Goal: Task Accomplishment & Management: Use online tool/utility

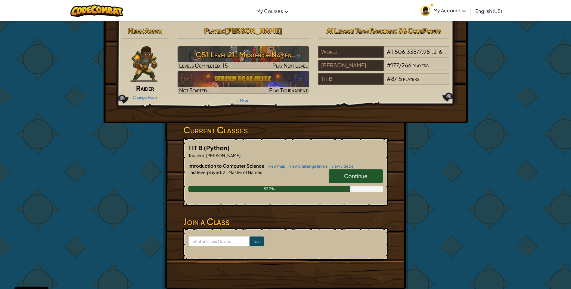
click at [455, 11] on span "My Account" at bounding box center [449, 10] width 32 height 6
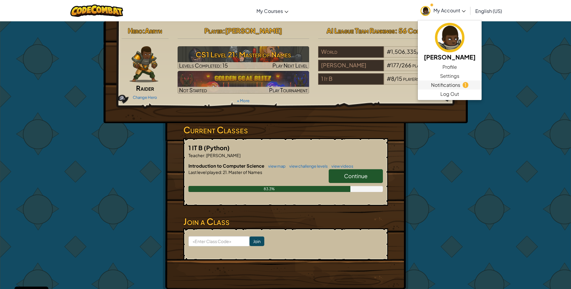
click at [442, 85] on span "Notifications" at bounding box center [445, 85] width 29 height 7
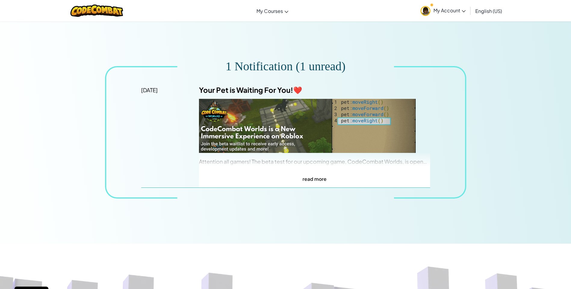
click at [450, 11] on span "My Account" at bounding box center [449, 10] width 32 height 6
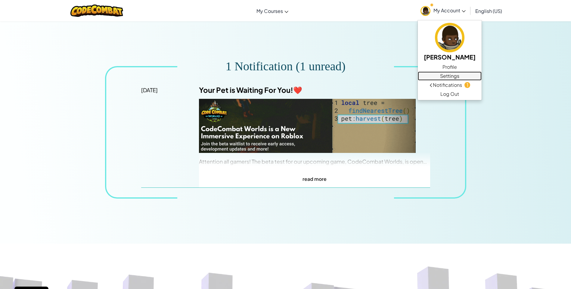
click at [449, 77] on link "Settings" at bounding box center [450, 76] width 64 height 9
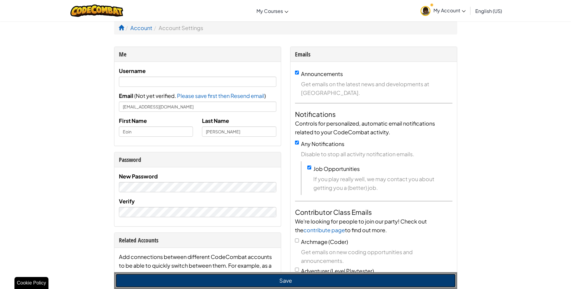
click at [297, 282] on button "Save" at bounding box center [286, 281] width 340 height 14
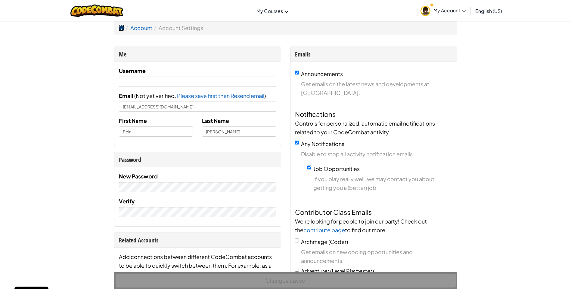
click at [120, 28] on span at bounding box center [121, 27] width 5 height 5
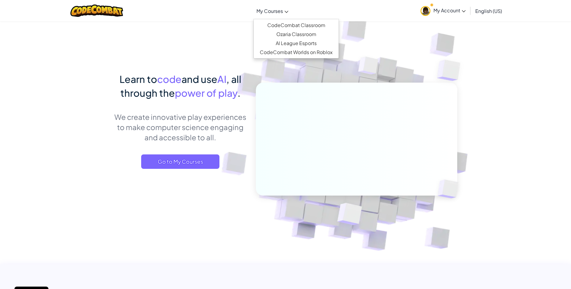
click at [272, 16] on link "My Courses" at bounding box center [272, 11] width 38 height 16
click at [284, 26] on link "CodeCombat Classroom" at bounding box center [296, 25] width 85 height 9
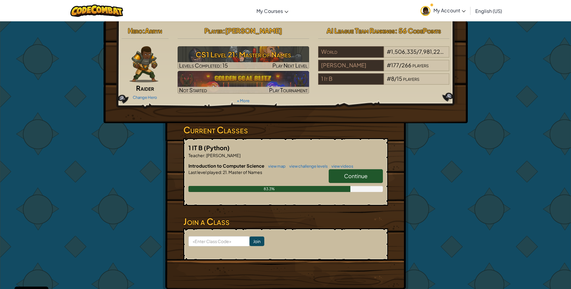
click at [347, 173] on span "Continue" at bounding box center [355, 176] width 23 height 7
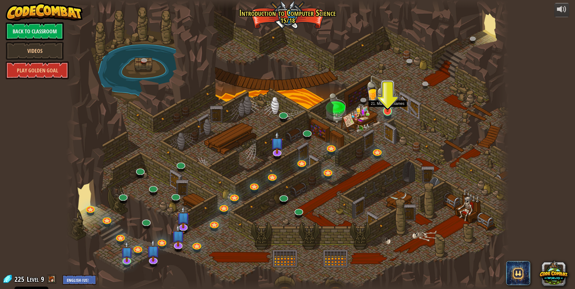
click at [389, 109] on img at bounding box center [388, 98] width 12 height 27
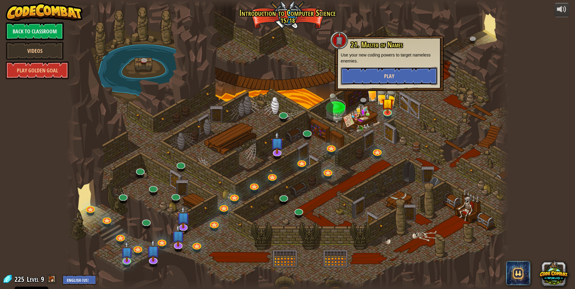
click at [383, 74] on button "Play" at bounding box center [389, 76] width 97 height 18
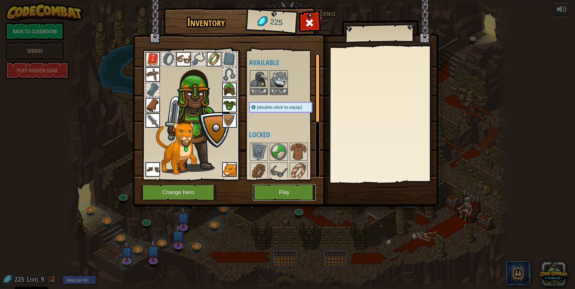
click at [283, 188] on button "Play" at bounding box center [284, 192] width 63 height 17
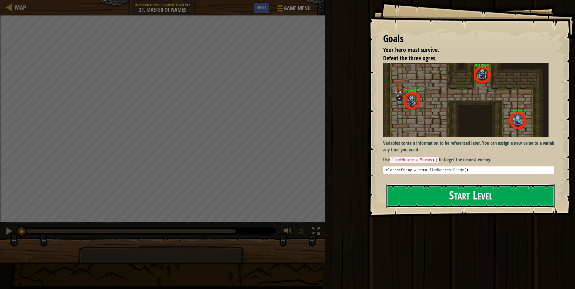
click at [411, 199] on button "Start Level" at bounding box center [470, 196] width 169 height 24
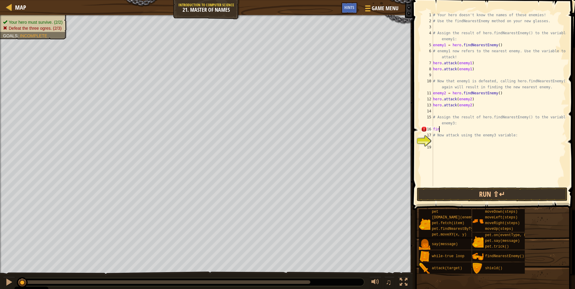
scroll to position [3, 0]
type textarea "f"
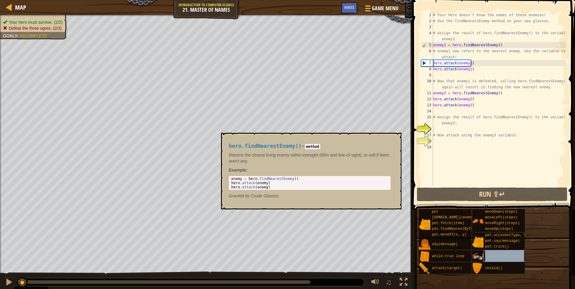
click at [510, 255] on span "findNearestEnemy()" at bounding box center [504, 257] width 39 height 4
click at [435, 130] on div "# Your hero doesn't know the names of these enemies! # Use the findNearestEnemy…" at bounding box center [499, 105] width 134 height 187
click at [425, 129] on div "16" at bounding box center [427, 129] width 12 height 6
type textarea "# Now attack using the enemy3 variable:"
click at [428, 131] on div "16" at bounding box center [427, 129] width 12 height 6
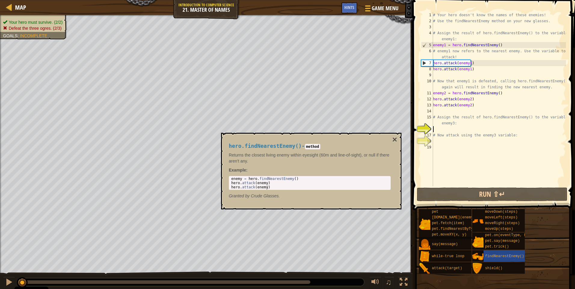
type textarea "# Now attack using the enemy3 variable:"
drag, startPoint x: 231, startPoint y: 178, endPoint x: 267, endPoint y: 191, distance: 38.5
click at [267, 191] on div "hero.findNearestEnemy() - method Returns the closest living enemy within eyesig…" at bounding box center [310, 171] width 170 height 67
type textarea "hero.attack(enemy) hero.attack(enemy)"
drag, startPoint x: 267, startPoint y: 191, endPoint x: 264, endPoint y: 181, distance: 10.8
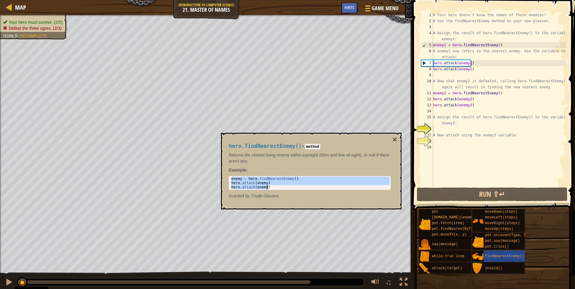
click at [442, 131] on div "# Your hero doesn't know the names of these enemies! # Use the findNearestEnemy…" at bounding box center [499, 105] width 134 height 187
paste textarea "hero.attack(enemy)"
type textarea "hero.attack(enemy)"
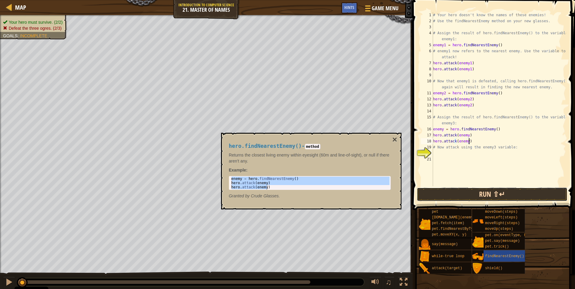
click at [458, 196] on button "Run ⇧↵" at bounding box center [492, 195] width 151 height 14
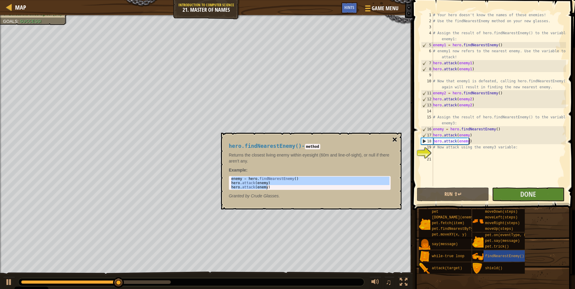
click at [396, 139] on button "×" at bounding box center [394, 140] width 5 height 8
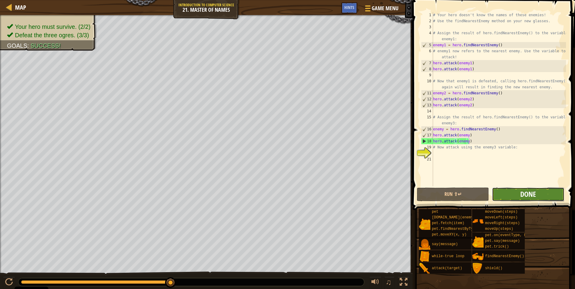
click at [526, 191] on span "Done" at bounding box center [528, 195] width 16 height 10
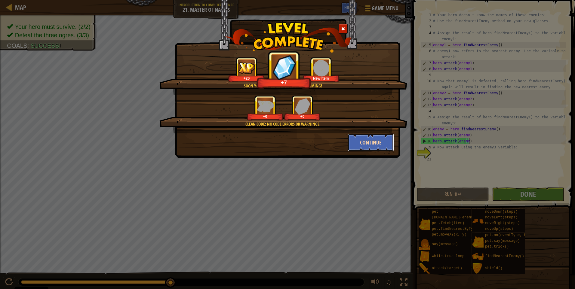
click at [370, 144] on button "Continue" at bounding box center [371, 143] width 47 height 18
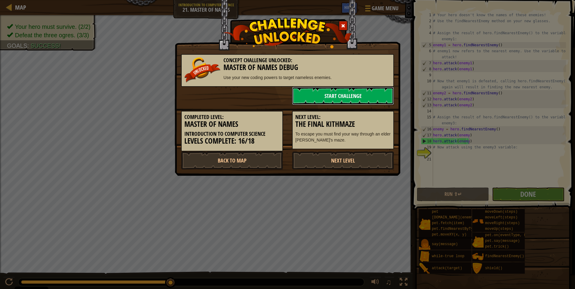
click at [340, 94] on link "Start Challenge" at bounding box center [343, 96] width 102 height 18
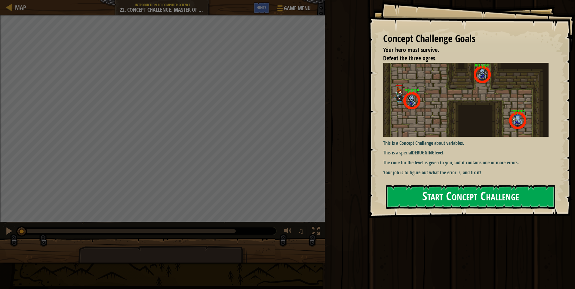
click at [487, 196] on button "Start Concept Challenge" at bounding box center [470, 197] width 169 height 24
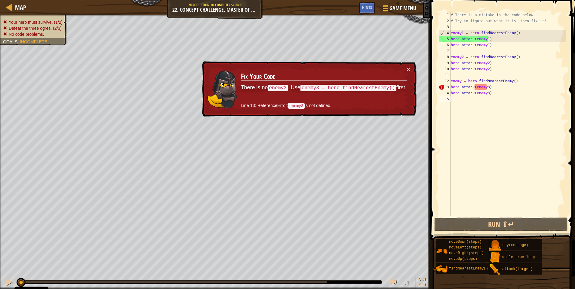
drag, startPoint x: 309, startPoint y: 86, endPoint x: 332, endPoint y: 85, distance: 23.5
click at [333, 85] on code "enemy3 = hero.findNearestEnemy()" at bounding box center [349, 88] width 96 height 7
drag, startPoint x: 453, startPoint y: 140, endPoint x: 453, endPoint y: 144, distance: 4.2
click at [453, 143] on div "# There is a mistake in the code below. # Try to figure out what it is, then fi…" at bounding box center [508, 120] width 116 height 217
drag, startPoint x: 302, startPoint y: 88, endPoint x: 308, endPoint y: 86, distance: 6.2
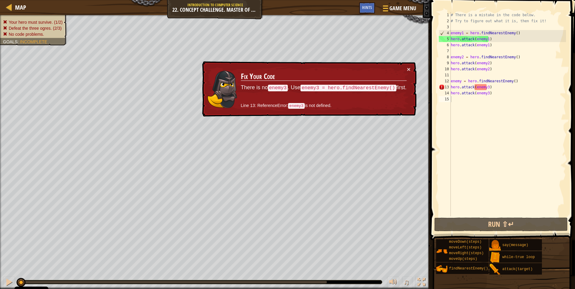
click at [308, 86] on code "enemy3 = hero.findNearestEnemy()" at bounding box center [349, 88] width 96 height 7
drag, startPoint x: 308, startPoint y: 86, endPoint x: 394, endPoint y: 84, distance: 85.2
click at [392, 84] on p "There is no enemy3 . Use enemy3 = hero.findNearestEnemy() first." at bounding box center [324, 88] width 166 height 8
click at [482, 221] on button "Run ⇧↵" at bounding box center [501, 225] width 134 height 14
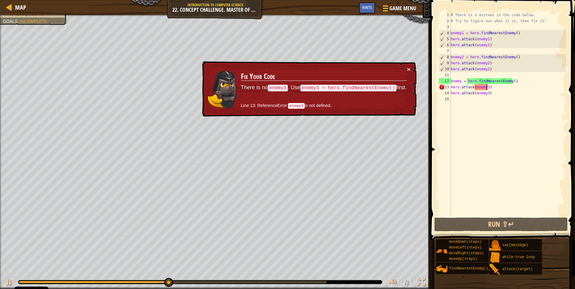
click at [486, 88] on div "# There is a mistake in the code below. # Try to figure out what it is, then fi…" at bounding box center [508, 120] width 116 height 217
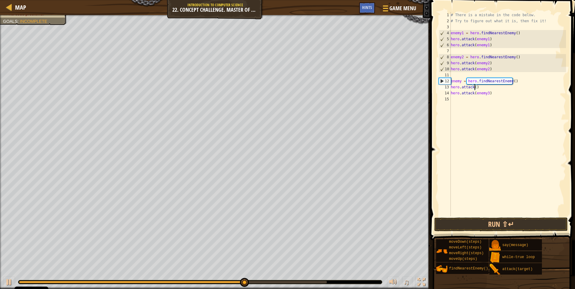
click at [487, 81] on div "# There is a mistake in the code below. # Try to figure out what it is, then fi…" at bounding box center [508, 120] width 116 height 217
type textarea "enemy = hero.findNearestEnemy()"
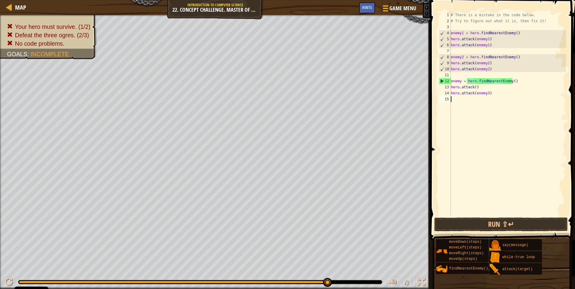
drag, startPoint x: 548, startPoint y: 133, endPoint x: 517, endPoint y: 171, distance: 49.0
drag, startPoint x: 517, startPoint y: 171, endPoint x: 485, endPoint y: 221, distance: 58.7
click at [485, 221] on button "Run ⇧↵" at bounding box center [501, 225] width 134 height 14
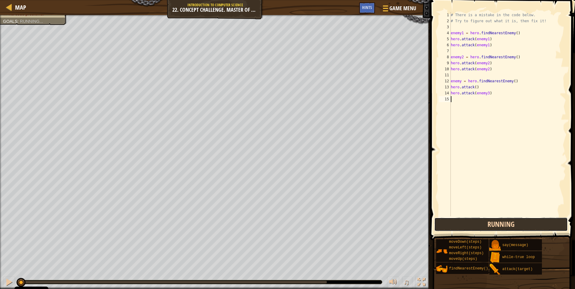
click at [486, 221] on button "Running" at bounding box center [501, 225] width 134 height 14
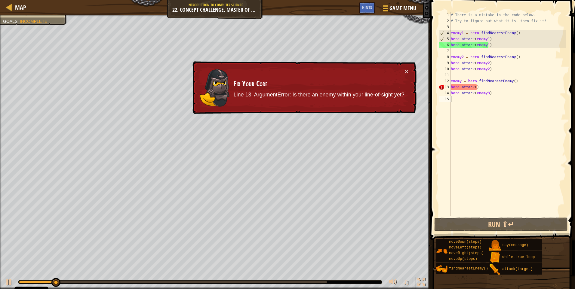
click at [475, 89] on div "# There is a mistake in the code below. # Try to figure out what it is, then fi…" at bounding box center [508, 120] width 116 height 217
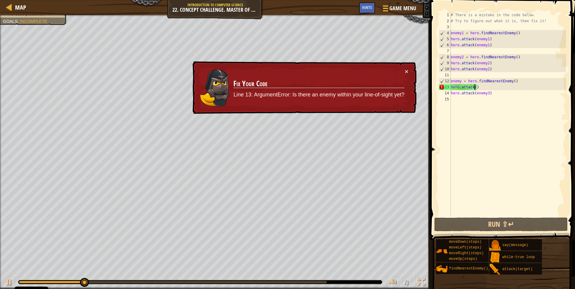
click at [461, 80] on div "# There is a mistake in the code below. # Try to figure out what it is, then fi…" at bounding box center [508, 120] width 116 height 217
click at [476, 88] on div "# There is a mistake in the code below. # Try to figure out what it is, then fi…" at bounding box center [508, 120] width 116 height 217
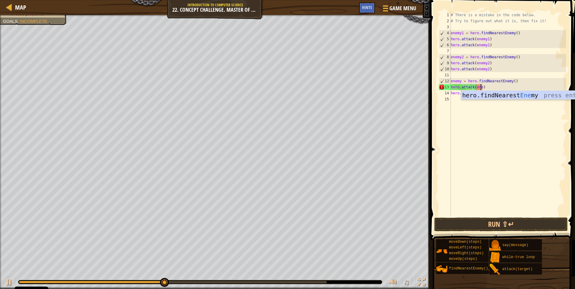
scroll to position [3, 2]
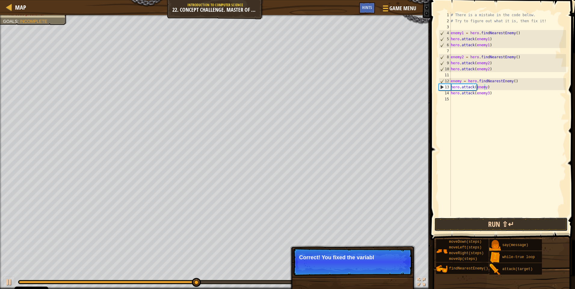
click at [506, 221] on button "Run ⇧↵" at bounding box center [501, 225] width 134 height 14
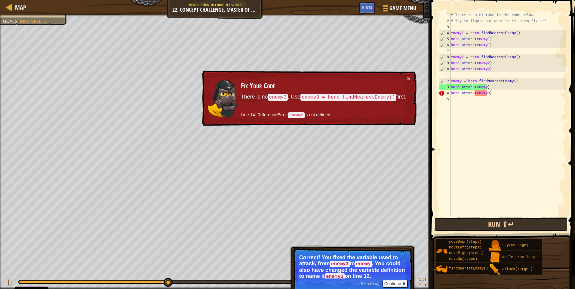
click at [527, 223] on button "Run ⇧↵" at bounding box center [501, 225] width 134 height 14
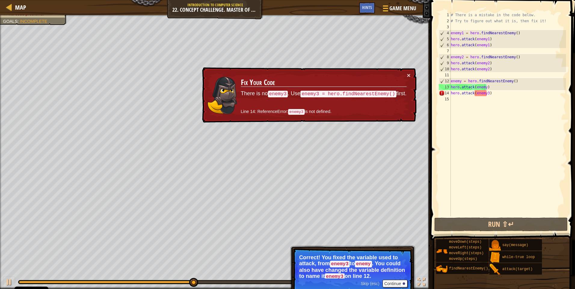
drag, startPoint x: 331, startPoint y: 114, endPoint x: 310, endPoint y: 111, distance: 20.3
drag, startPoint x: 310, startPoint y: 111, endPoint x: 280, endPoint y: 104, distance: 31.5
click at [280, 104] on td "Fix Your Code There is no enemy3 . Use enemy3 = hero.findNearestEnemy() first. …" at bounding box center [324, 95] width 166 height 46
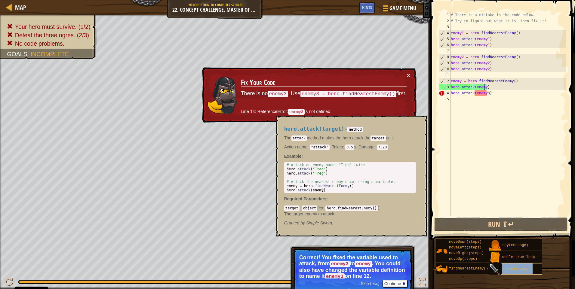
click at [527, 267] on span "attack(target)" at bounding box center [517, 269] width 30 height 4
click at [487, 95] on div "# There is a mistake in the code below. # Try to figure out what it is, then fi…" at bounding box center [508, 120] width 116 height 217
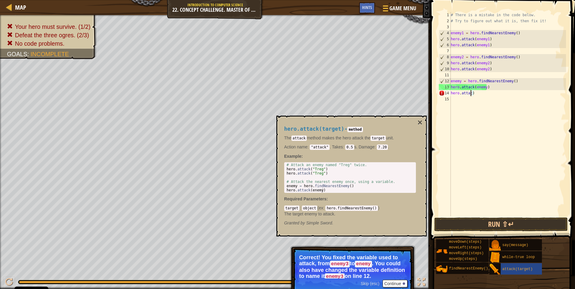
scroll to position [3, 0]
type textarea ")"
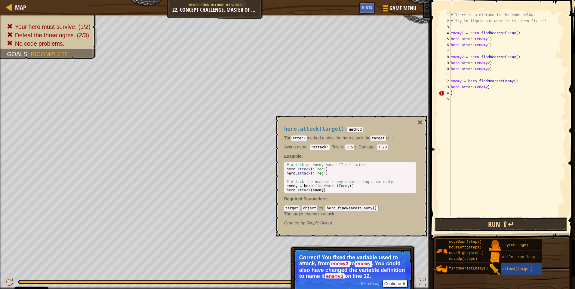
click at [485, 220] on button "Run ⇧↵" at bounding box center [501, 225] width 134 height 14
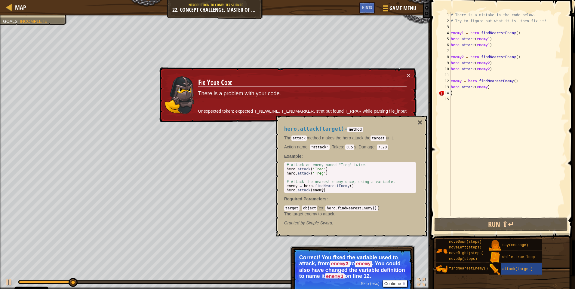
drag, startPoint x: 470, startPoint y: 94, endPoint x: 457, endPoint y: 91, distance: 12.7
click at [465, 94] on div "# There is a mistake in the code below. # Try to figure out what it is, then fi…" at bounding box center [508, 120] width 116 height 217
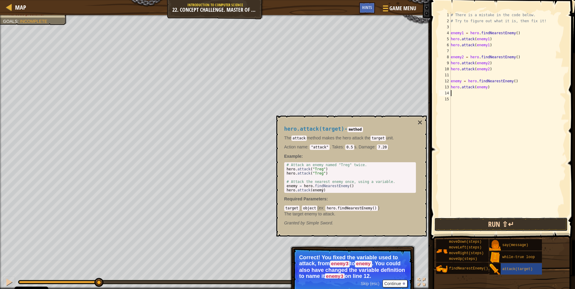
click at [461, 219] on button "Run ⇧↵" at bounding box center [501, 225] width 134 height 14
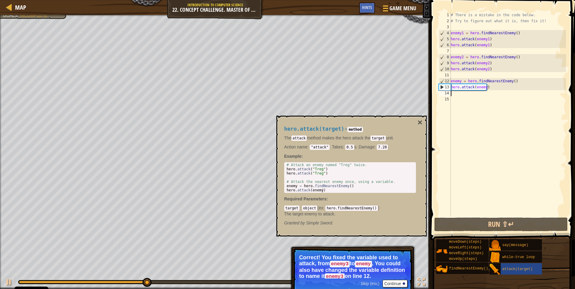
drag, startPoint x: 491, startPoint y: 93, endPoint x: 490, endPoint y: 97, distance: 4.3
drag, startPoint x: 490, startPoint y: 97, endPoint x: 480, endPoint y: 107, distance: 14.7
click at [480, 107] on div "# There is a mistake in the code below. # Try to figure out what it is, then fi…" at bounding box center [508, 120] width 116 height 217
click at [457, 93] on div "# There is a mistake in the code below. # Try to figure out what it is, then fi…" at bounding box center [508, 120] width 116 height 217
click at [512, 271] on span "attack(target)" at bounding box center [517, 269] width 30 height 4
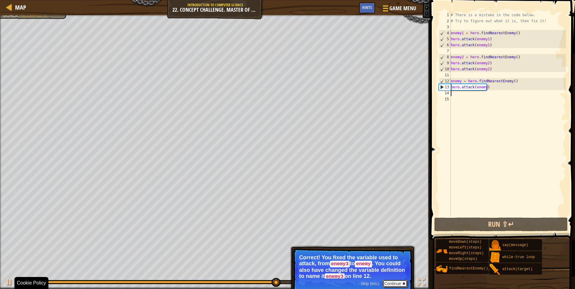
click at [391, 282] on button "Continue" at bounding box center [395, 284] width 25 height 8
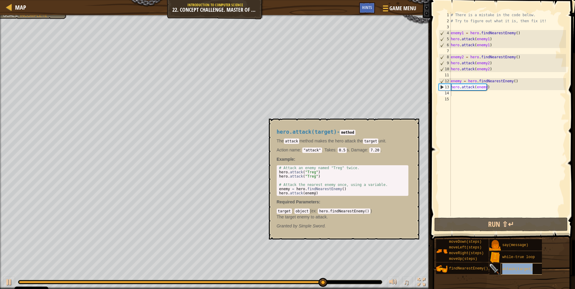
click at [517, 269] on span "attack(target)" at bounding box center [517, 269] width 30 height 4
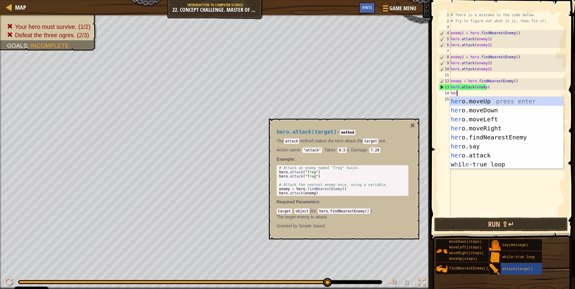
scroll to position [3, 0]
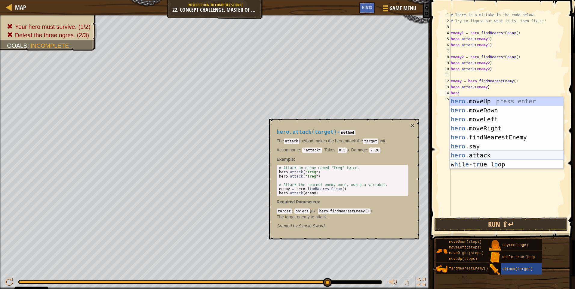
click at [484, 157] on div "hero .moveUp press enter hero .moveDown press enter hero .moveLeft press enter …" at bounding box center [507, 142] width 114 height 90
type textarea "hero.attack(enemy)"
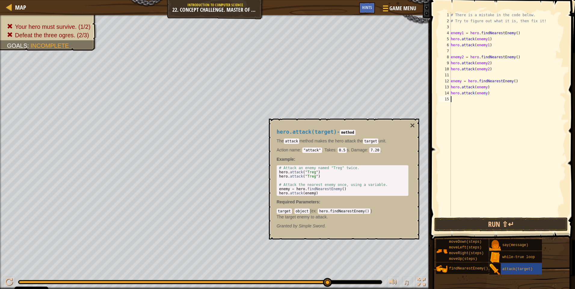
click at [462, 100] on div "# There is a mistake in the code below. # Try to figure out what it is, then fi…" at bounding box center [508, 120] width 116 height 217
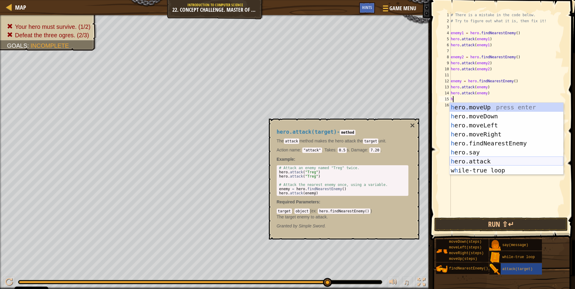
click at [490, 161] on div "h ero.moveUp press enter h ero.moveDown press enter h ero.moveLeft press enter …" at bounding box center [507, 148] width 114 height 90
type textarea "hero.attack(enemy)"
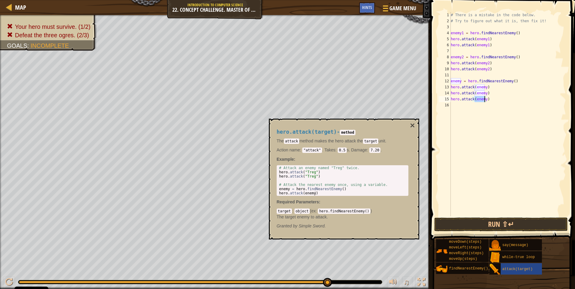
click at [459, 104] on div "# There is a mistake in the code below. # Try to figure out what it is, then fi…" at bounding box center [508, 120] width 116 height 217
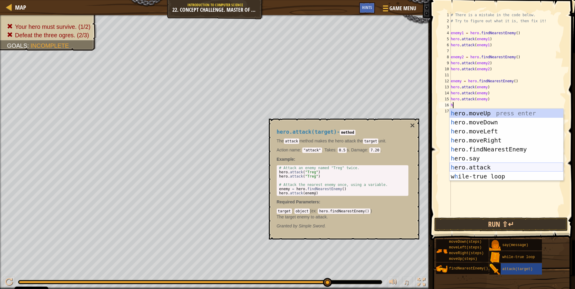
click at [487, 166] on div "h ero.moveUp press enter h ero.moveDown press enter h ero.moveLeft press enter …" at bounding box center [507, 154] width 114 height 90
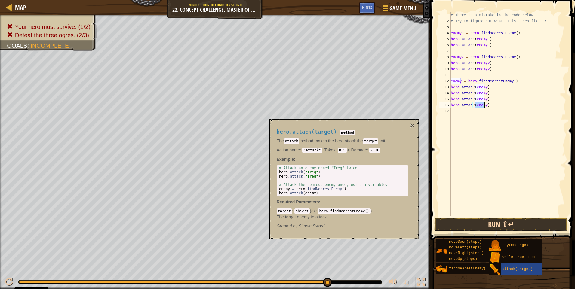
type textarea "hero.attack(enemy)"
click at [490, 223] on button "Run ⇧↵" at bounding box center [501, 225] width 134 height 14
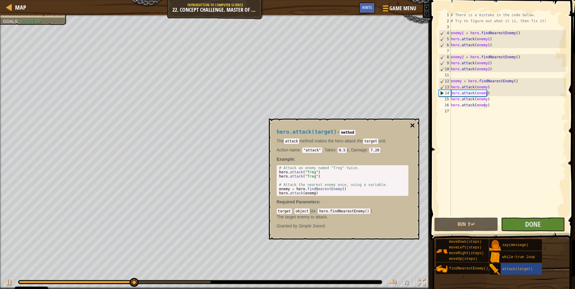
click at [412, 127] on button "×" at bounding box center [412, 126] width 5 height 8
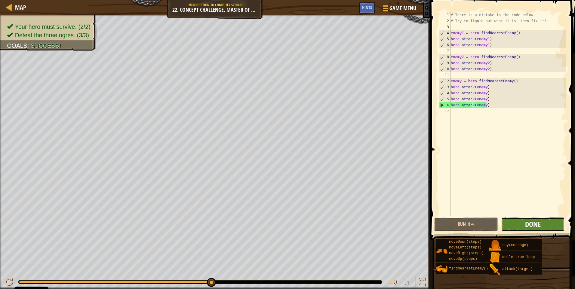
click at [530, 225] on span "Done" at bounding box center [533, 225] width 16 height 10
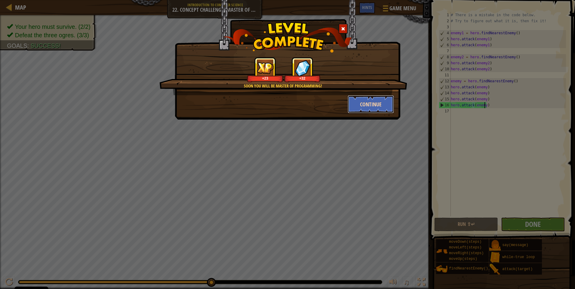
click at [362, 102] on button "Continue" at bounding box center [371, 104] width 47 height 18
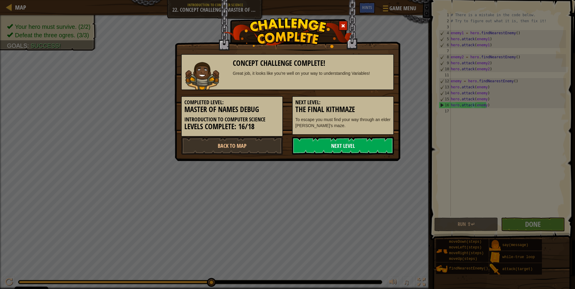
click at [330, 145] on link "Next Level" at bounding box center [343, 146] width 102 height 18
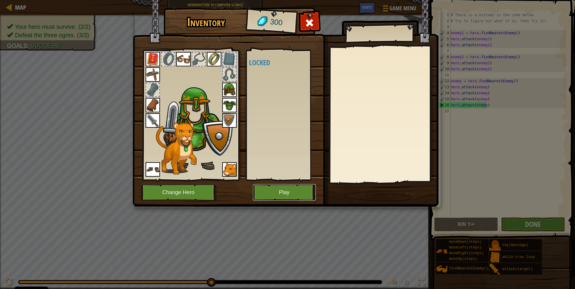
click at [276, 192] on button "Play" at bounding box center [284, 192] width 63 height 17
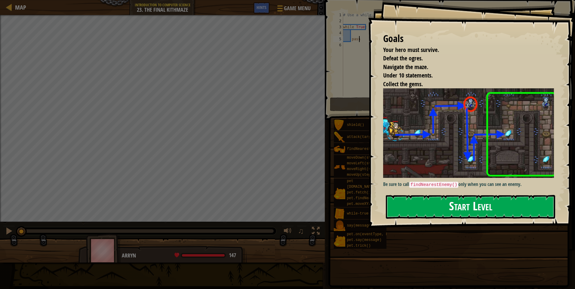
drag, startPoint x: 438, startPoint y: 209, endPoint x: 425, endPoint y: 211, distance: 13.4
click at [428, 211] on button "Start Level" at bounding box center [470, 207] width 169 height 24
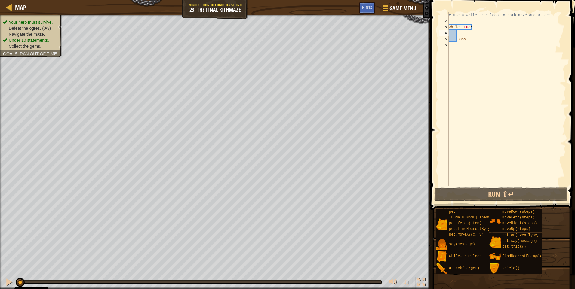
click at [453, 36] on div "# Use a while-true loop to both move and attack. while True : pass" at bounding box center [507, 105] width 119 height 187
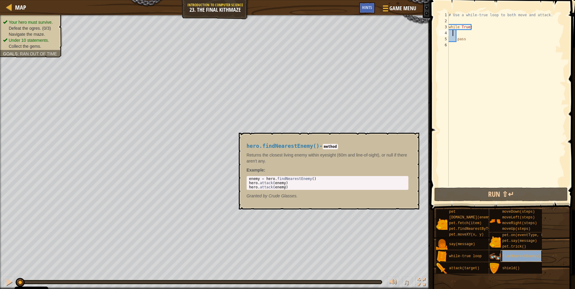
click at [526, 254] on div "findNearestEnemy()" at bounding box center [529, 256] width 57 height 11
click at [457, 45] on div "# Use a while-true loop to both move and attack. while True : pass" at bounding box center [507, 105] width 119 height 187
click at [453, 34] on div "# Use a while-true loop to both move and attack. while True : pass" at bounding box center [507, 105] width 119 height 187
click at [521, 224] on span "moveRight(steps)" at bounding box center [519, 223] width 35 height 4
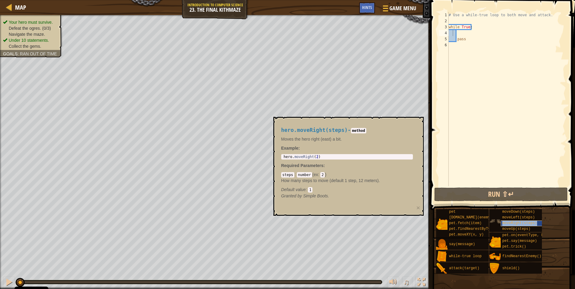
click at [513, 222] on span "moveRight(steps)" at bounding box center [519, 223] width 35 height 4
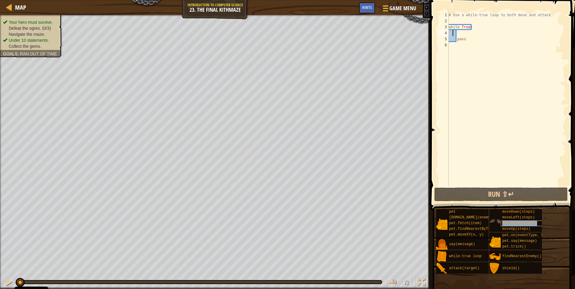
click at [513, 222] on span "moveRight(steps)" at bounding box center [519, 223] width 35 height 4
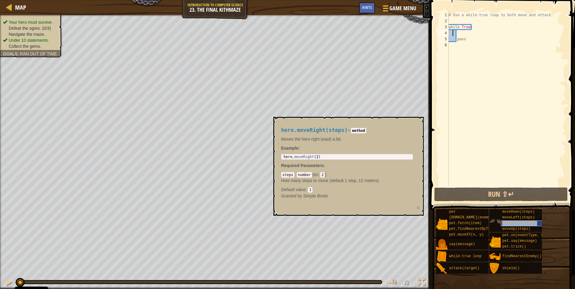
click at [513, 222] on span "moveRight(steps)" at bounding box center [519, 223] width 35 height 4
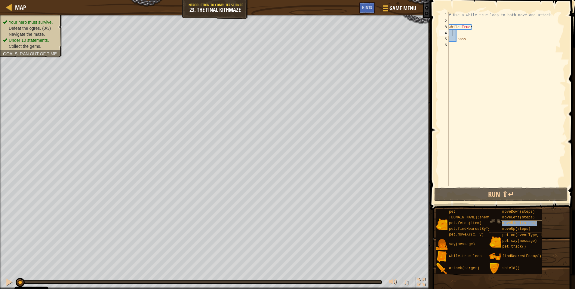
click at [513, 222] on span "moveRight(steps)" at bounding box center [519, 223] width 35 height 4
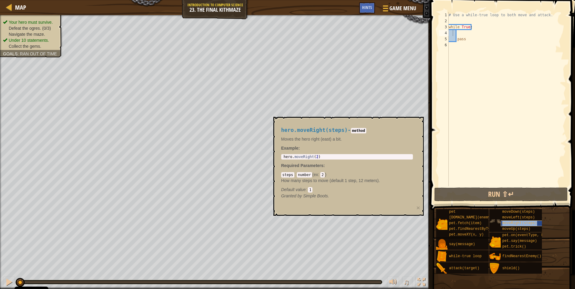
click at [513, 222] on span "moveRight(steps)" at bounding box center [519, 223] width 35 height 4
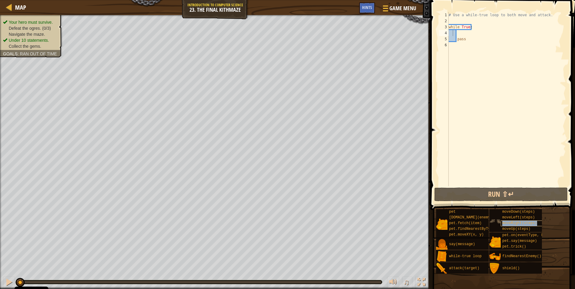
click at [513, 222] on span "moveRight(steps)" at bounding box center [519, 223] width 35 height 4
type textarea "moveRight(steps)"
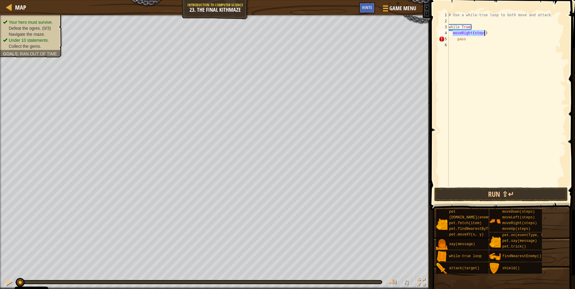
click at [465, 55] on div "# Use a while-true loop to both move and attack. while True : moveRight ( steps…" at bounding box center [507, 105] width 119 height 187
drag, startPoint x: 455, startPoint y: 40, endPoint x: 458, endPoint y: 41, distance: 3.1
click at [456, 40] on div "# Use a while-true loop to both move and attack. while True : moveRight ( steps…" at bounding box center [507, 105] width 119 height 187
click at [467, 39] on div "# Use a while-true loop to both move and attack. while True : moveRight ( steps…" at bounding box center [507, 105] width 119 height 187
type textarea "p"
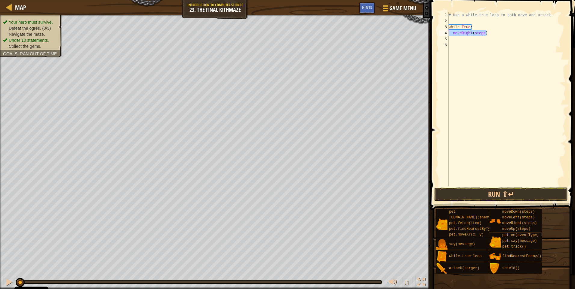
drag, startPoint x: 486, startPoint y: 32, endPoint x: 450, endPoint y: 30, distance: 36.7
click at [450, 30] on div "# Use a while-true loop to both move and attack. while True : moveRight ( steps…" at bounding box center [507, 105] width 119 height 187
type textarea "moveRight(steps)"
drag, startPoint x: 481, startPoint y: 26, endPoint x: 447, endPoint y: 26, distance: 34.0
click at [447, 26] on div "1 2 3 4 5 6 # Use a while-true loop to both move and attack. while True : ההההה…" at bounding box center [502, 99] width 128 height 174
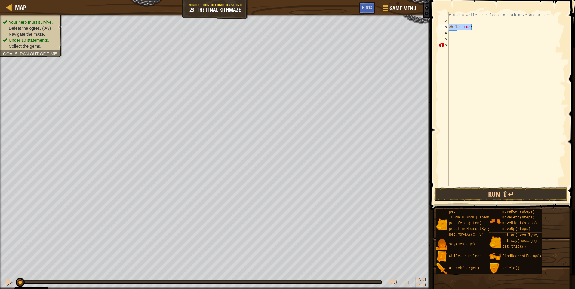
type textarea "while True:"
click at [484, 193] on button "Run ⇧↵" at bounding box center [501, 195] width 134 height 14
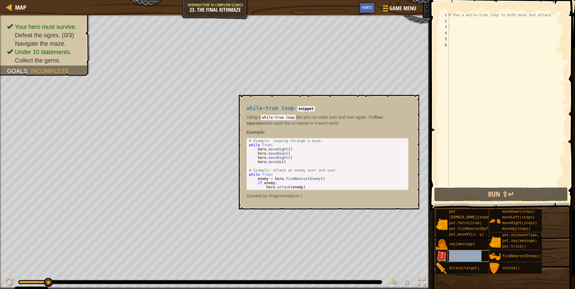
click at [466, 255] on span "while-true loop" at bounding box center [465, 257] width 32 height 4
click at [440, 256] on img at bounding box center [441, 256] width 11 height 11
click at [449, 255] on span "while-true loop" at bounding box center [465, 257] width 32 height 4
click at [445, 255] on img at bounding box center [441, 256] width 11 height 11
click at [442, 256] on img at bounding box center [441, 256] width 11 height 11
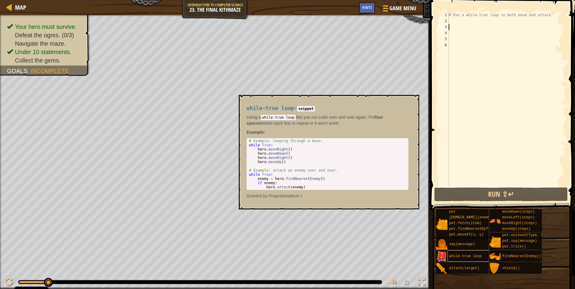
drag, startPoint x: 442, startPoint y: 256, endPoint x: 462, endPoint y: 257, distance: 19.6
click at [453, 256] on div "while-true loop" at bounding box center [462, 256] width 53 height 11
click at [462, 255] on span "while-true loop" at bounding box center [465, 257] width 32 height 4
type textarea "while-true loop"
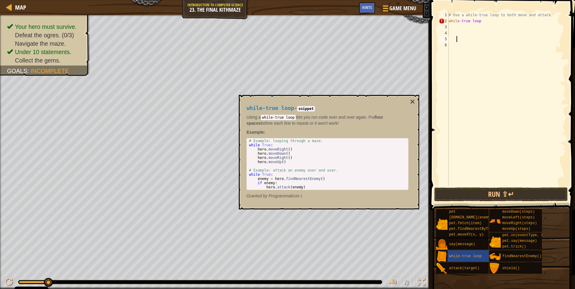
click at [484, 42] on div "# Use a while-true loop to both move and attack. while - true loop" at bounding box center [507, 105] width 119 height 187
click at [470, 30] on div "# Use a while-true loop to both move and attack. while - true loop" at bounding box center [507, 105] width 119 height 187
click at [471, 27] on div "# Use a while-true loop to both move and attack. while - true loop" at bounding box center [507, 105] width 119 height 187
drag, startPoint x: 263, startPoint y: 117, endPoint x: 244, endPoint y: 120, distance: 19.1
click at [244, 120] on div "while-true loop - snippet Using a while-true loop lets you run code over and ov…" at bounding box center [327, 152] width 170 height 105
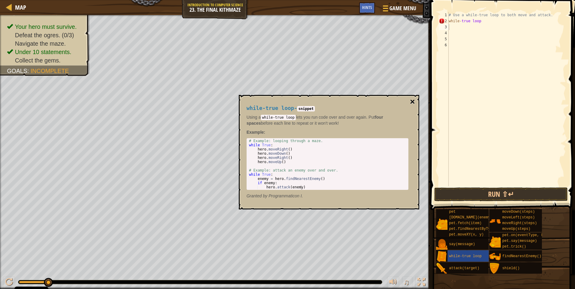
click at [412, 100] on button "×" at bounding box center [412, 102] width 5 height 8
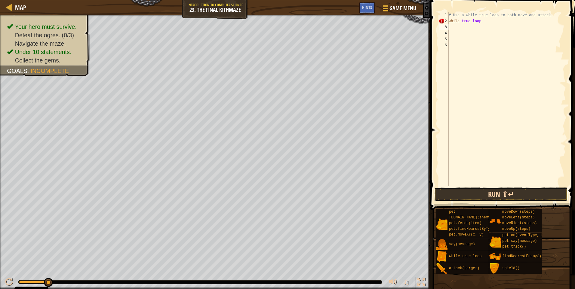
click at [486, 195] on button "Run ⇧↵" at bounding box center [501, 195] width 134 height 14
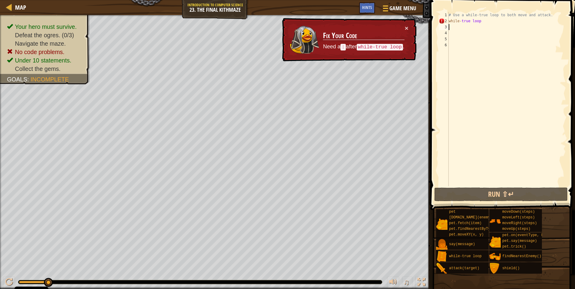
click at [478, 21] on div "# Use a while-true loop to both move and attack. while - true loop" at bounding box center [507, 105] width 119 height 187
type textarea "while-true loop:"
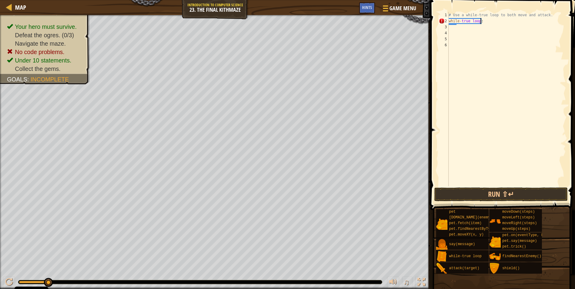
click at [451, 27] on div "# Use a while-true loop to both move and attack. while - true loop :" at bounding box center [507, 105] width 119 height 187
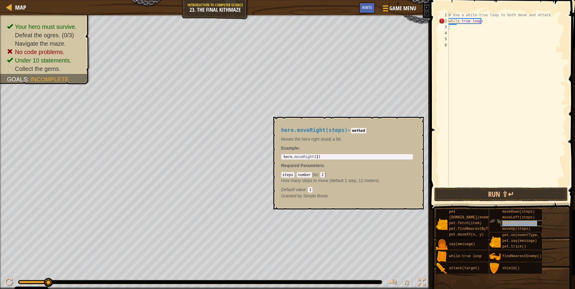
click at [514, 222] on span "moveRight(steps)" at bounding box center [519, 223] width 35 height 4
type textarea "while-true loop:"
click at [452, 27] on div "# Use a while-true loop to both move and attack. while - true loop :" at bounding box center [507, 105] width 119 height 187
type textarea "moveRight(steps)"
click at [475, 39] on div "# Use a while-true loop to both move and attack. while - true loop : moveRight …" at bounding box center [507, 105] width 119 height 187
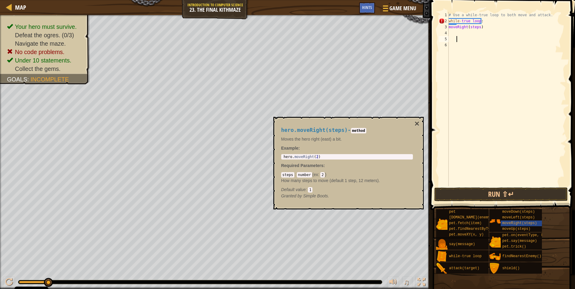
click at [479, 27] on div "# Use a while-true loop to both move and attack. while - true loop : moveRight …" at bounding box center [507, 105] width 119 height 187
click at [475, 33] on div "# Use a while-true loop to both move and attack. while - true loop : moveRight …" at bounding box center [507, 99] width 119 height 174
type textarea "moveUp(1)"
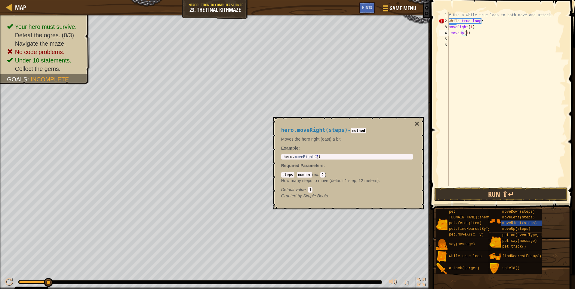
scroll to position [3, 1]
click at [455, 39] on div "# Use a while-true loop to both move and attack. while - true loop : moveRight …" at bounding box center [507, 105] width 119 height 187
type textarea "moveRight(steps)"
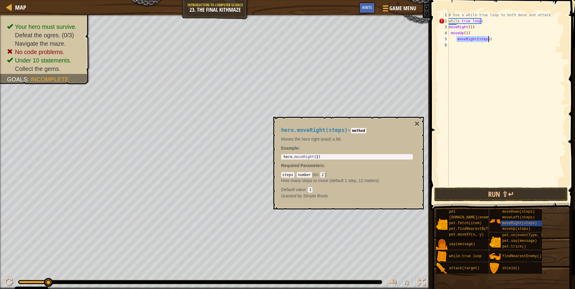
drag, startPoint x: 489, startPoint y: 61, endPoint x: 488, endPoint y: 56, distance: 5.2
click at [488, 60] on div "# Use a while-true loop to both move and attack. while - true loop : moveRight …" at bounding box center [507, 105] width 119 height 187
click at [458, 39] on div "# Use a while-true loop to both move and attack. while - true loop : moveRight …" at bounding box center [507, 105] width 119 height 187
click at [456, 39] on div "# Use a while-true loop to both move and attack. while - true loop : moveRight …" at bounding box center [507, 105] width 119 height 187
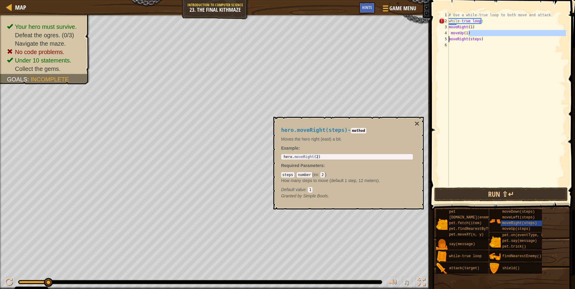
click at [479, 40] on div "# Use a while-true loop to both move and attack. while - true loop : moveRight …" at bounding box center [507, 105] width 119 height 187
click at [478, 39] on div "# Use a while-true loop to both move and attack. while - true loop : moveRight …" at bounding box center [507, 105] width 119 height 187
type textarea "m"
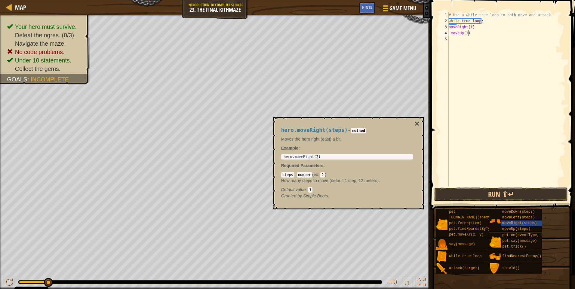
type textarea "m"
type textarea "w"
click at [366, 8] on span "Hints" at bounding box center [367, 8] width 10 height 6
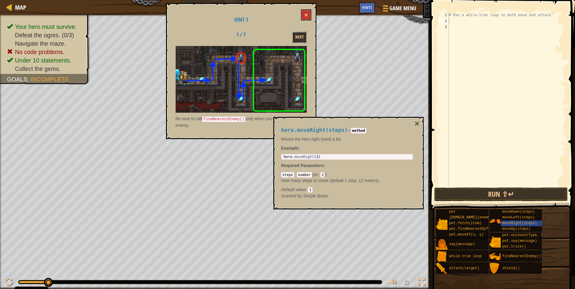
click at [299, 35] on button "Next" at bounding box center [299, 37] width 14 height 11
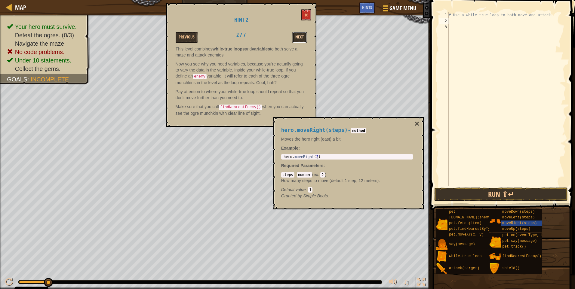
click at [298, 38] on button "Next" at bounding box center [299, 37] width 14 height 11
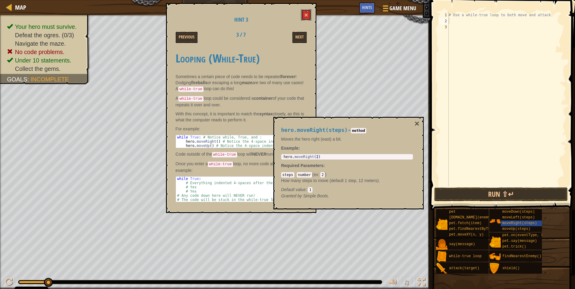
drag, startPoint x: 305, startPoint y: 15, endPoint x: 306, endPoint y: 11, distance: 4.6
click at [305, 15] on span at bounding box center [306, 15] width 4 height 4
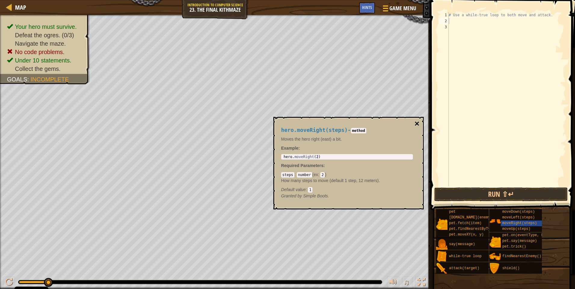
click at [417, 121] on button "×" at bounding box center [417, 124] width 5 height 8
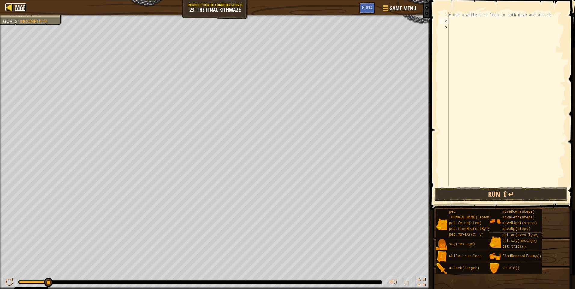
click at [11, 5] on div at bounding box center [9, 7] width 8 height 8
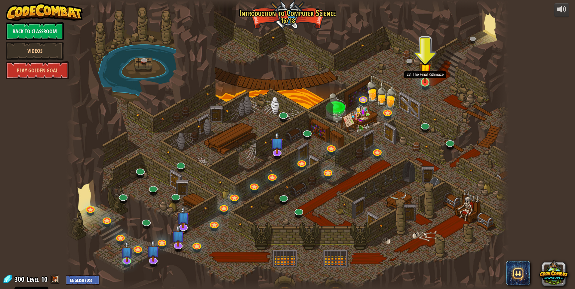
click at [424, 82] on img at bounding box center [425, 69] width 12 height 27
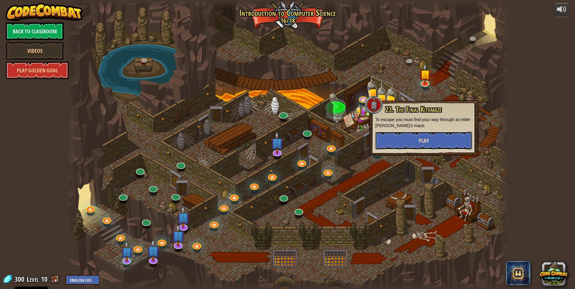
click at [428, 141] on span "Play" at bounding box center [424, 141] width 10 height 8
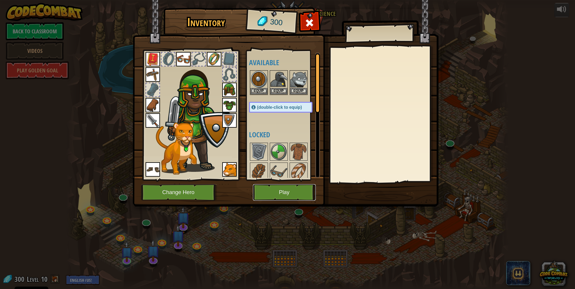
click at [273, 193] on button "Play" at bounding box center [284, 192] width 63 height 17
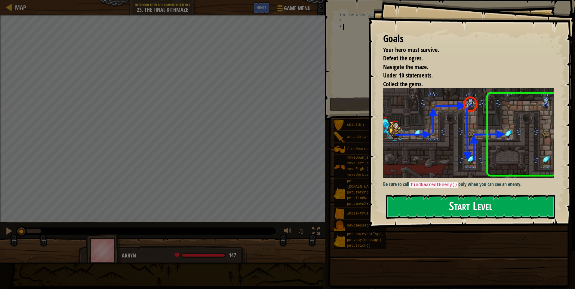
click at [474, 217] on button "Start Level" at bounding box center [470, 207] width 169 height 24
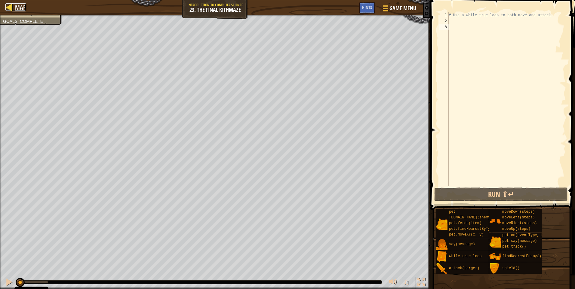
click at [10, 6] on div at bounding box center [9, 7] width 8 height 8
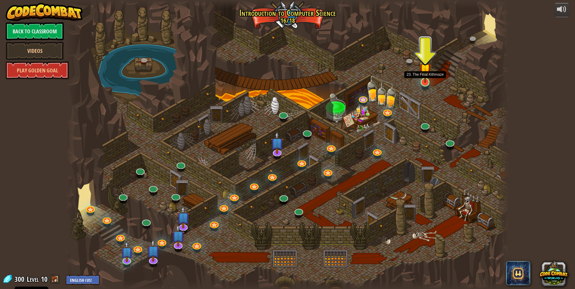
click at [429, 81] on img at bounding box center [425, 69] width 12 height 27
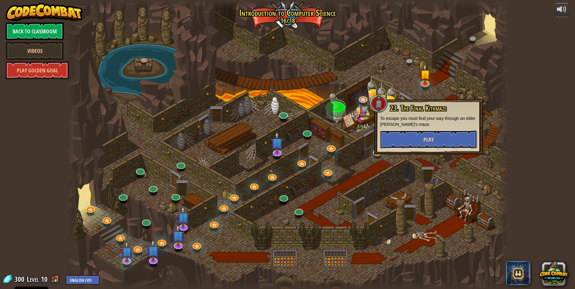
click at [442, 136] on button "Play" at bounding box center [428, 140] width 97 height 18
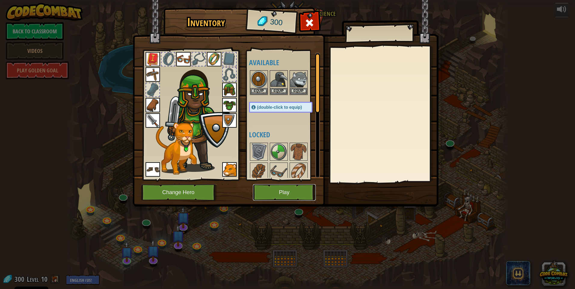
click at [296, 195] on button "Play" at bounding box center [284, 192] width 63 height 17
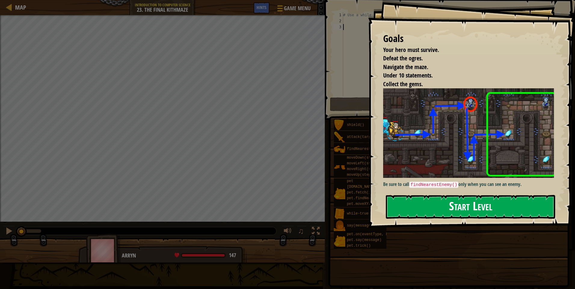
click at [476, 205] on button "Start Level" at bounding box center [470, 207] width 169 height 24
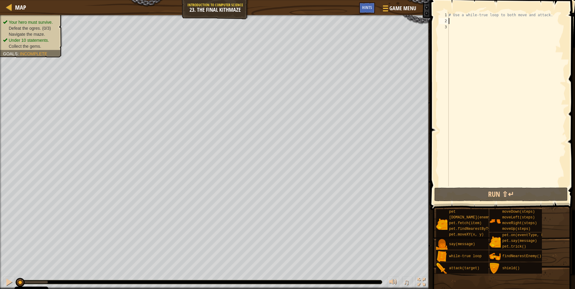
click at [451, 23] on div "# Use a while-true loop to both move and attack." at bounding box center [507, 105] width 119 height 187
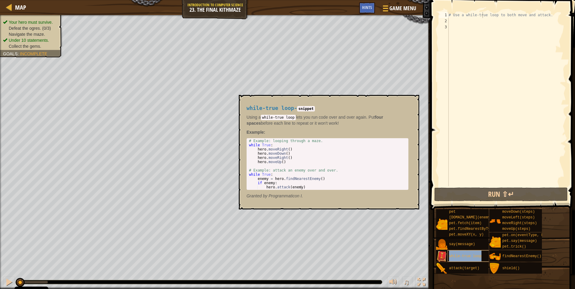
type textarea "# Use a while-truwhile-true [PERSON_NAME] loop to both move and attack."
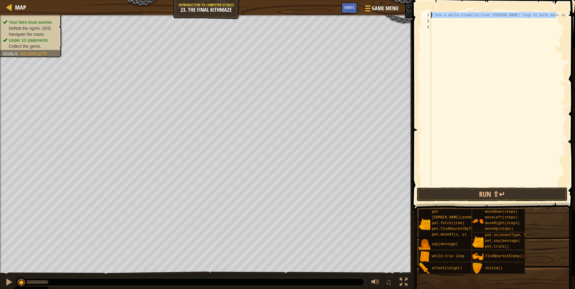
drag, startPoint x: 555, startPoint y: 14, endPoint x: 432, endPoint y: 14, distance: 123.7
click at [431, 14] on div "# Use a while-truwhile-true [PERSON_NAME] loop to both move and attack." at bounding box center [498, 105] width 136 height 187
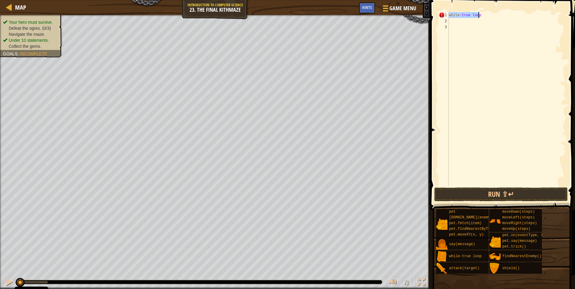
type textarea ":"
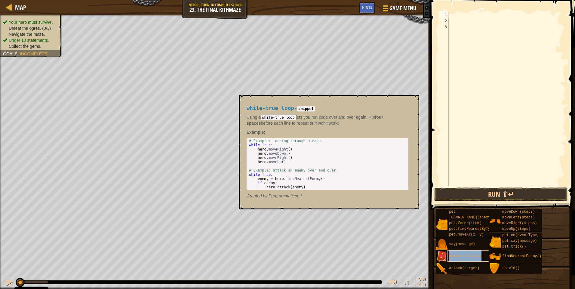
type textarea "while-true loop"
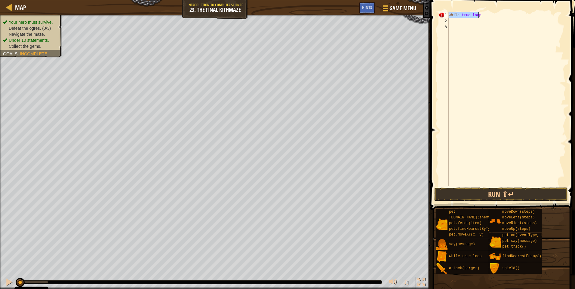
click at [474, 35] on div "while - true loop" at bounding box center [507, 105] width 119 height 187
click at [480, 17] on div "while - true loop" at bounding box center [507, 105] width 119 height 187
type textarea "while-true loop:"
click at [457, 21] on div "while - true loop :" at bounding box center [507, 105] width 119 height 187
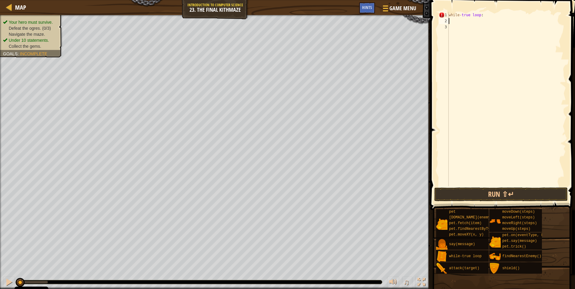
scroll to position [3, 0]
click at [481, 14] on div "while - true loop :" at bounding box center [507, 105] width 119 height 187
type textarea "w"
